Goal: Task Accomplishment & Management: Complete application form

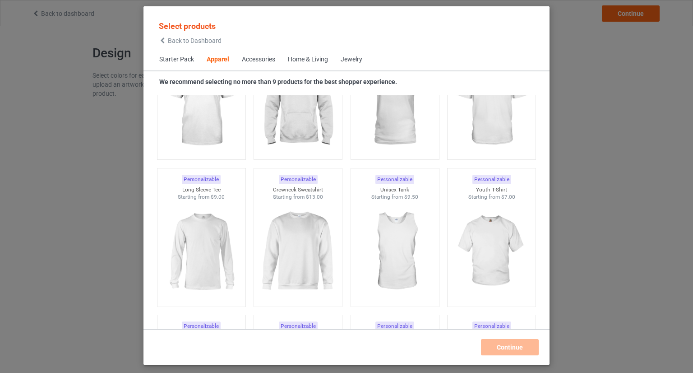
scroll to position [599, 0]
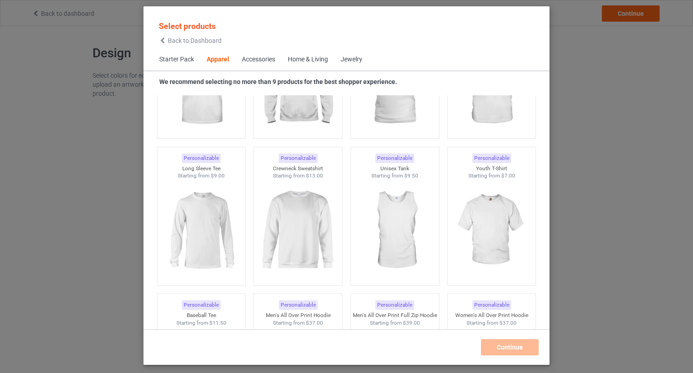
click at [172, 40] on span "Back to Dashboard" at bounding box center [195, 40] width 54 height 7
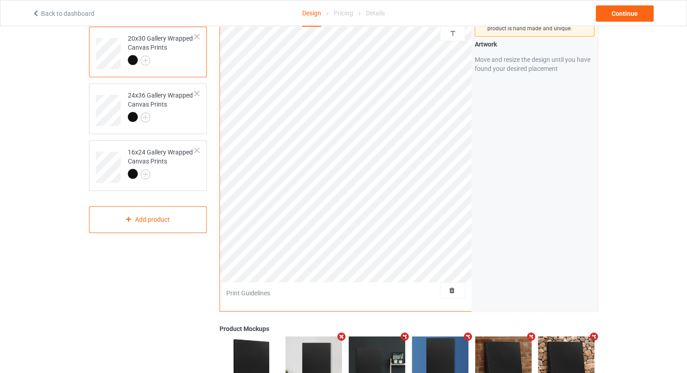
scroll to position [90, 0]
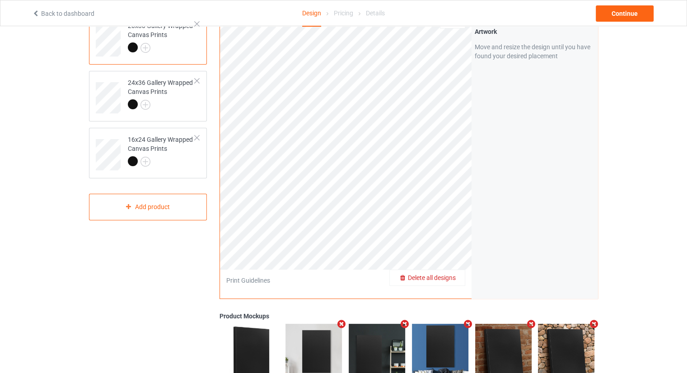
click at [448, 277] on span "Delete all designs" at bounding box center [432, 277] width 48 height 7
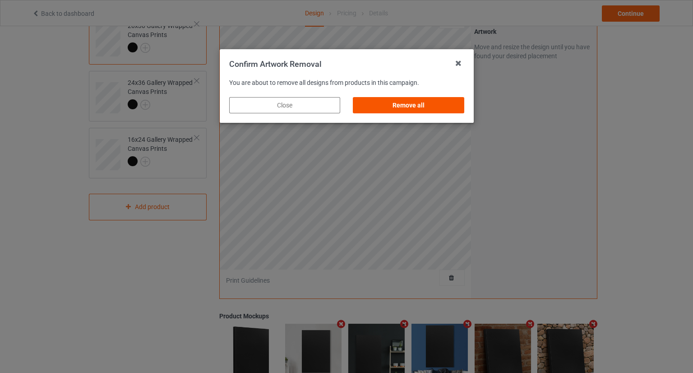
click at [419, 110] on div "Remove all" at bounding box center [408, 105] width 111 height 16
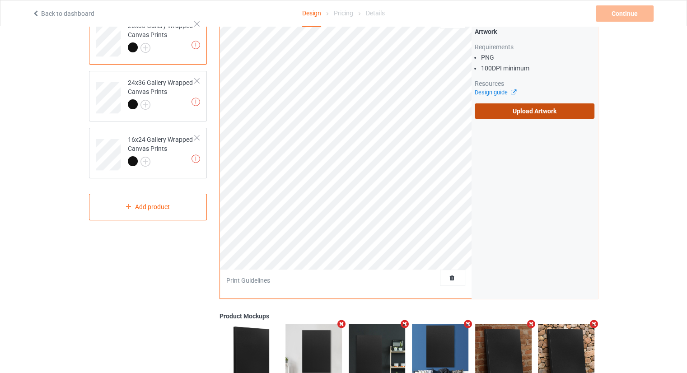
click at [498, 114] on label "Upload Artwork" at bounding box center [534, 110] width 120 height 15
click at [0, 0] on input "Upload Artwork" at bounding box center [0, 0] width 0 height 0
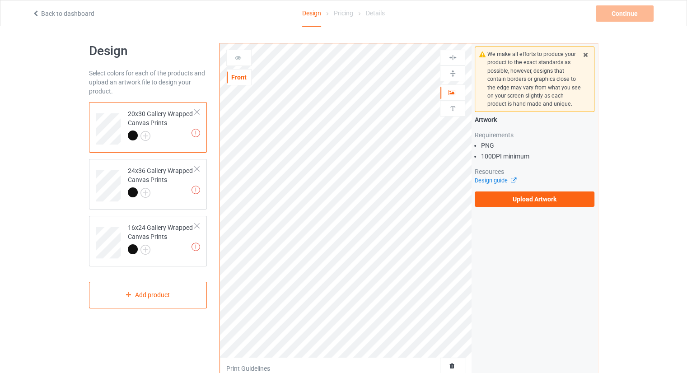
scroll to position [0, 0]
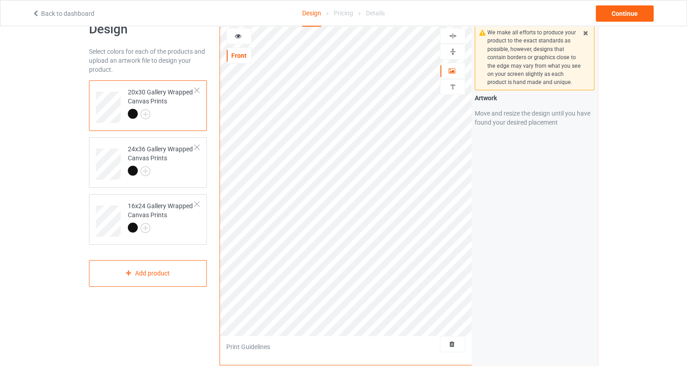
scroll to position [135, 0]
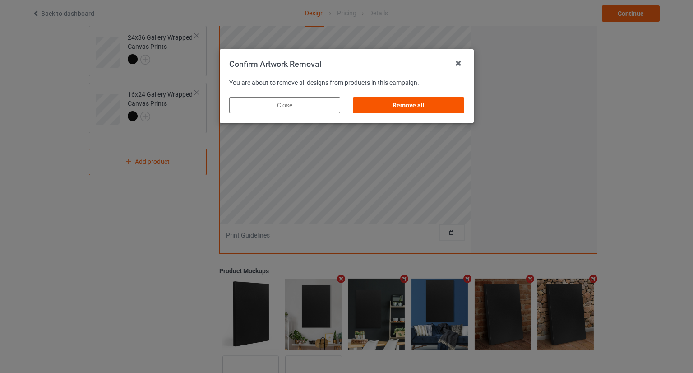
click at [429, 107] on div "Remove all" at bounding box center [408, 105] width 111 height 16
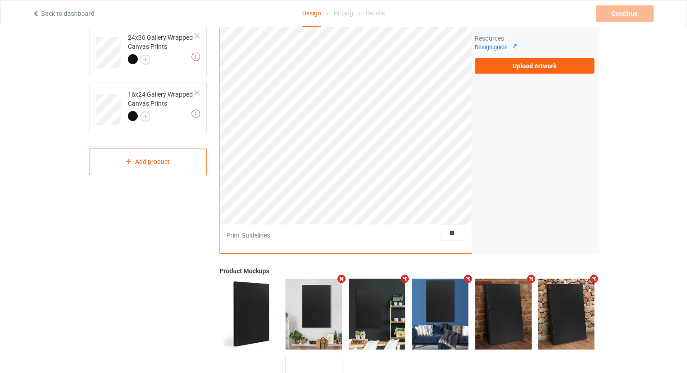
scroll to position [0, 0]
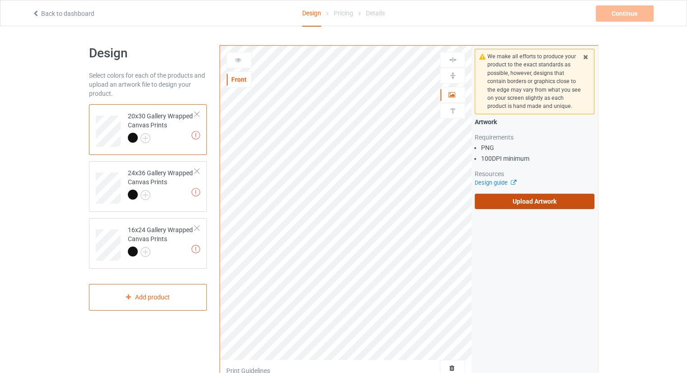
click at [519, 205] on label "Upload Artwork" at bounding box center [534, 201] width 120 height 15
click at [0, 0] on input "Upload Artwork" at bounding box center [0, 0] width 0 height 0
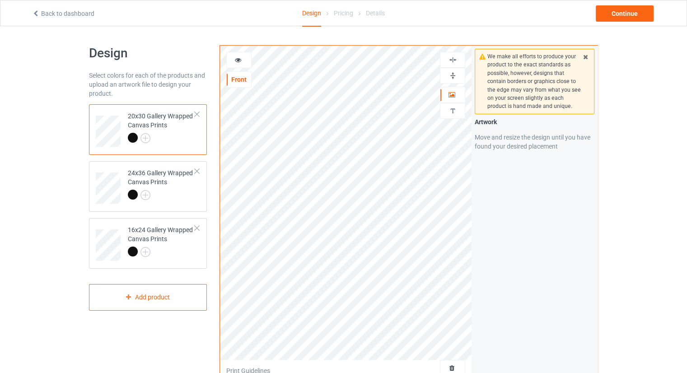
click at [521, 298] on div "We make all efforts to produce your product to the exact standards as possible,…" at bounding box center [534, 217] width 126 height 343
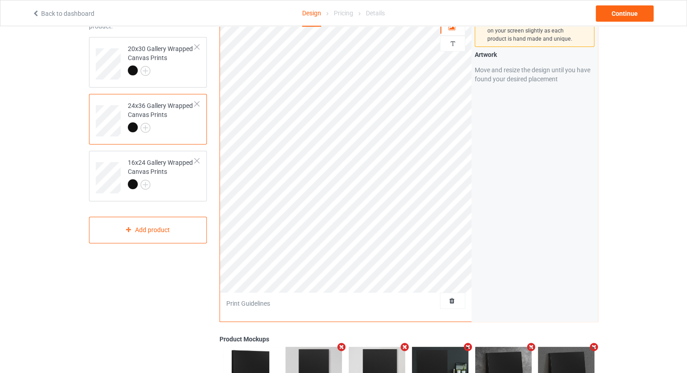
scroll to position [90, 0]
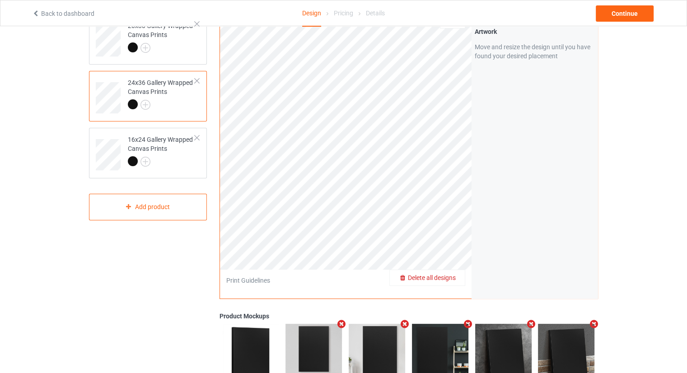
click at [448, 274] on span "Delete all designs" at bounding box center [432, 277] width 48 height 7
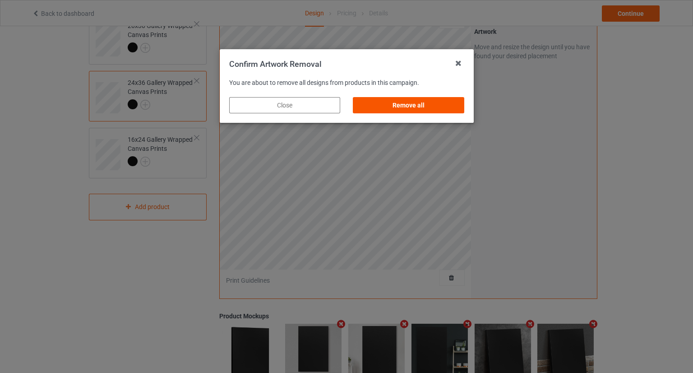
click at [397, 102] on div "Remove all" at bounding box center [408, 105] width 111 height 16
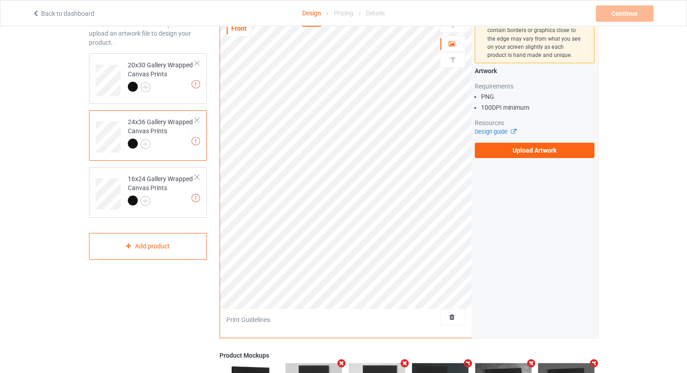
scroll to position [45, 0]
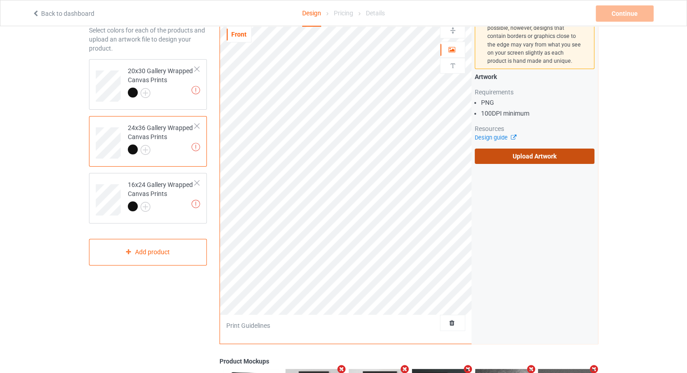
click at [514, 163] on label "Upload Artwork" at bounding box center [534, 156] width 120 height 15
click at [0, 0] on input "Upload Artwork" at bounding box center [0, 0] width 0 height 0
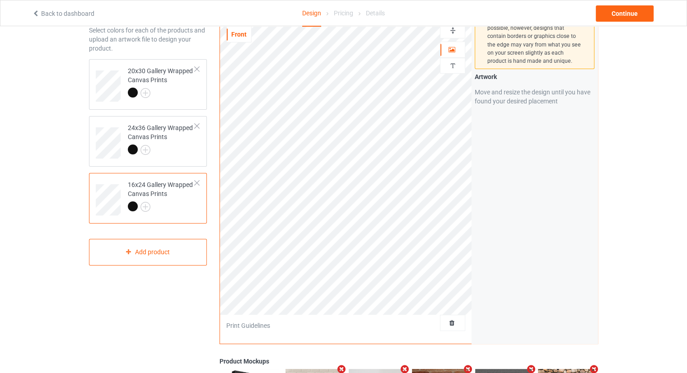
click at [202, 182] on div "16x24 Gallery Wrapped Canvas Prints" at bounding box center [148, 198] width 118 height 51
click at [197, 182] on div at bounding box center [197, 183] width 6 height 6
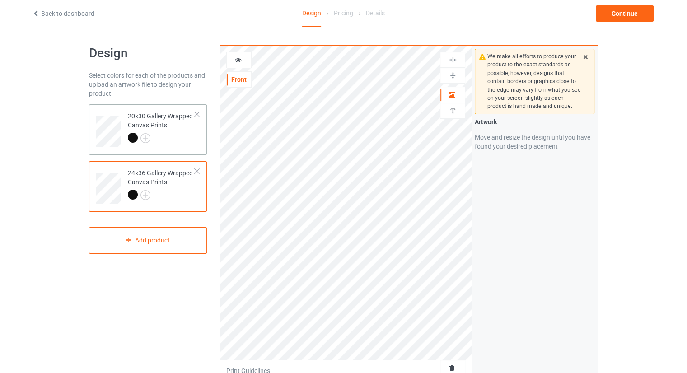
click at [155, 127] on div "20x30 Gallery Wrapped Canvas Prints" at bounding box center [161, 127] width 67 height 31
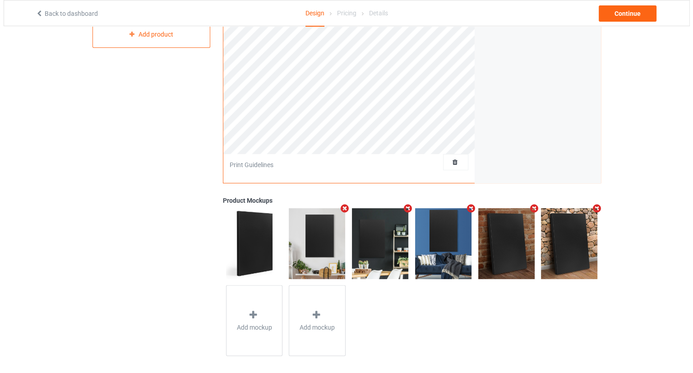
scroll to position [211, 0]
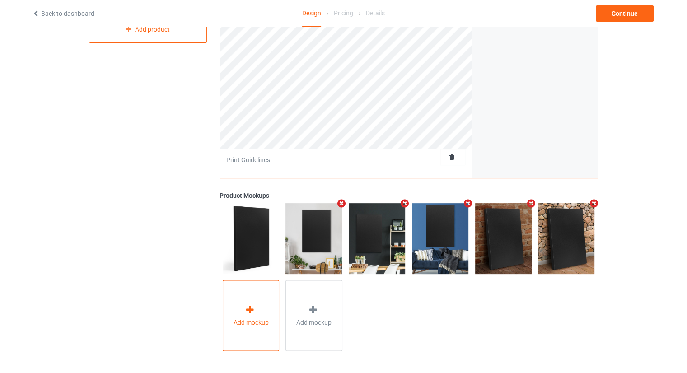
click at [258, 304] on div "Add mockup" at bounding box center [251, 315] width 57 height 71
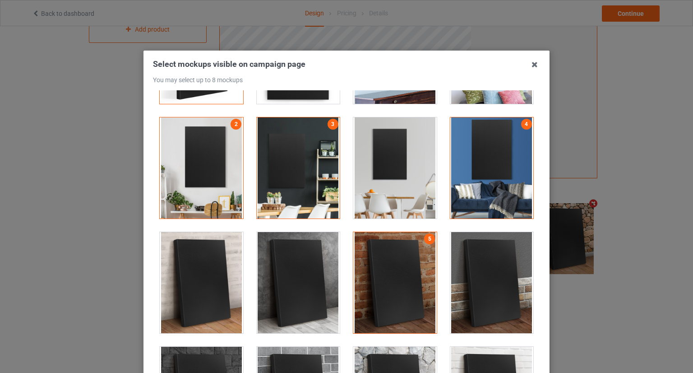
scroll to position [0, 0]
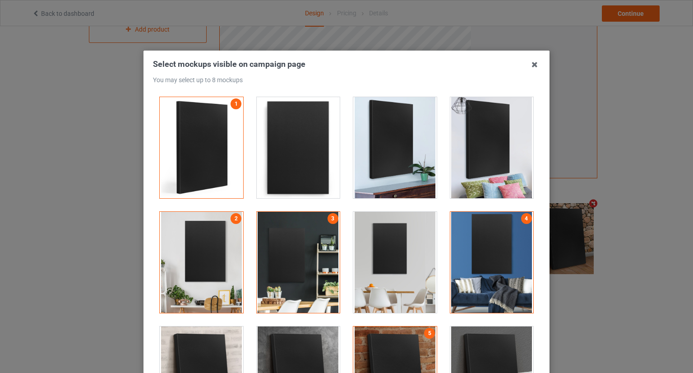
click at [466, 149] on div at bounding box center [493, 147] width 84 height 101
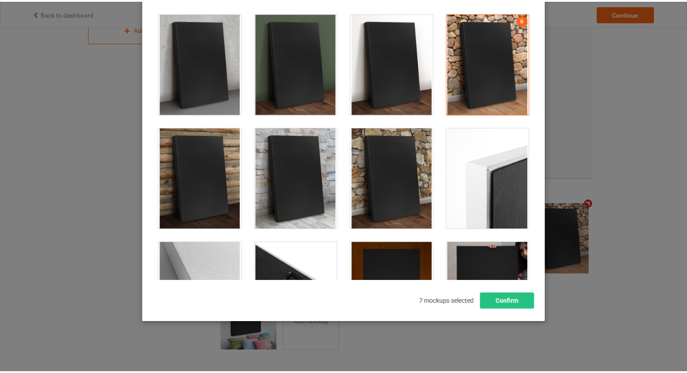
scroll to position [461, 0]
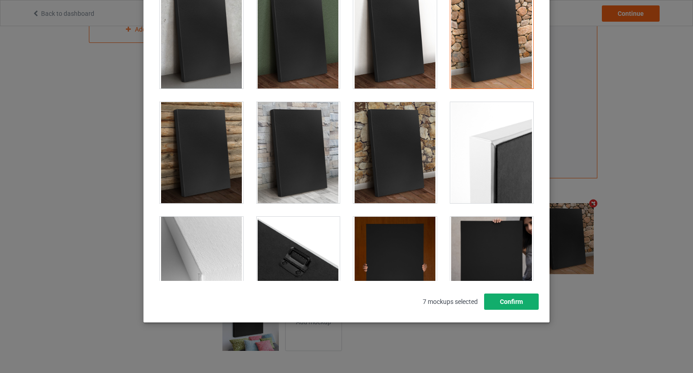
click at [521, 301] on button "Confirm" at bounding box center [511, 301] width 55 height 16
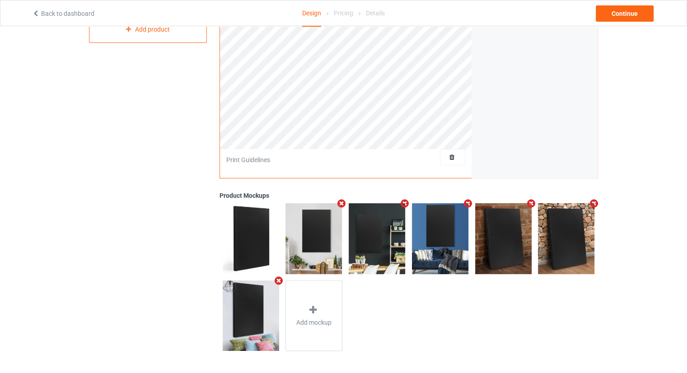
click at [595, 203] on icon "Remove mockup" at bounding box center [593, 203] width 11 height 9
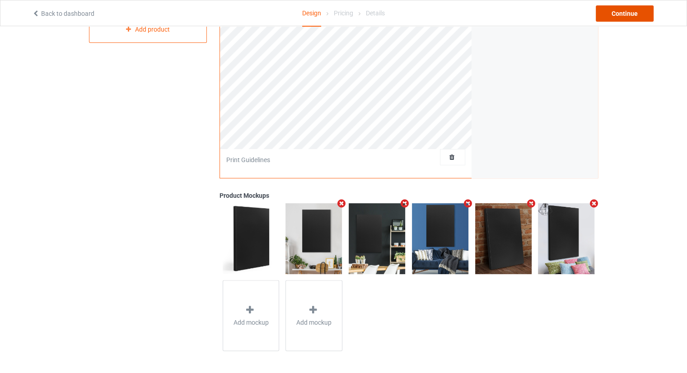
click at [610, 11] on div "Continue" at bounding box center [624, 13] width 58 height 16
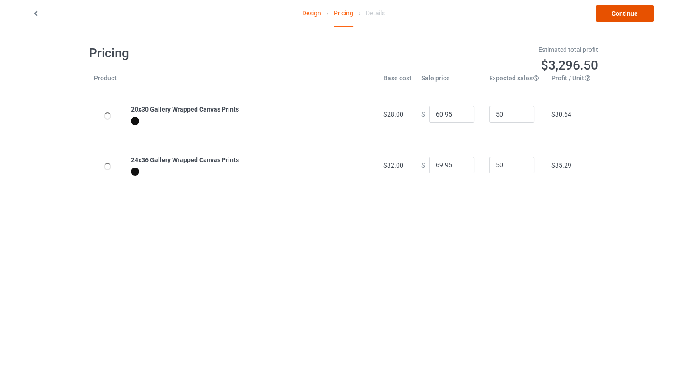
click at [605, 17] on link "Continue" at bounding box center [624, 13] width 58 height 16
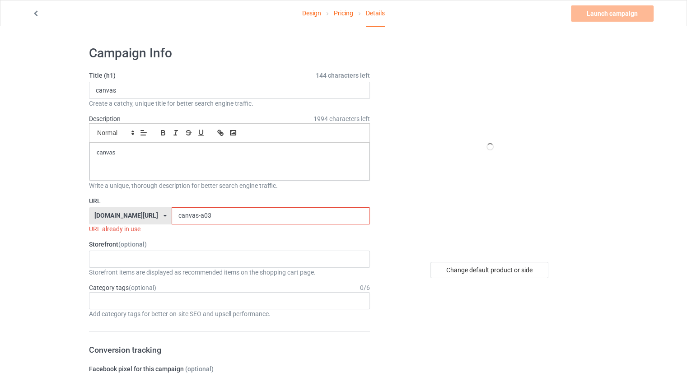
click at [226, 209] on input "canvas-a03" at bounding box center [271, 215] width 198 height 17
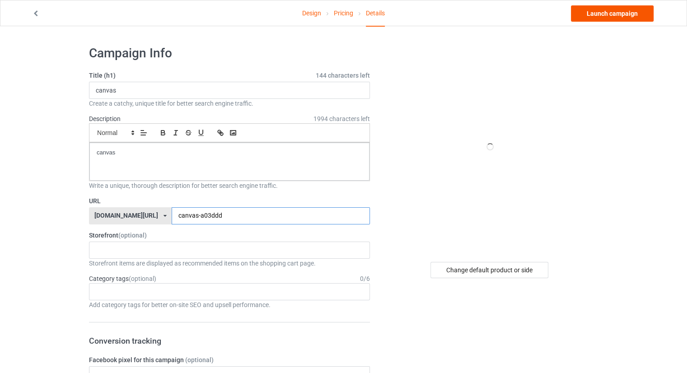
type input "canvas-a03ddd"
click at [606, 16] on link "Launch campaign" at bounding box center [612, 13] width 83 height 16
